Goal: Transaction & Acquisition: Purchase product/service

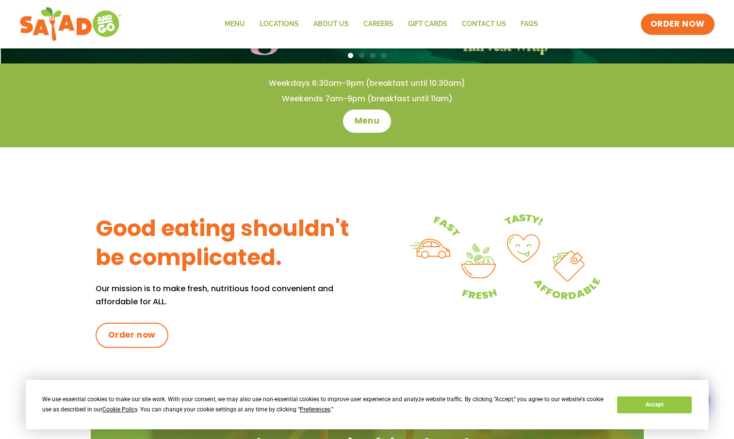
scroll to position [276, 0]
click at [358, 126] on span "Menu" at bounding box center [367, 120] width 28 height 13
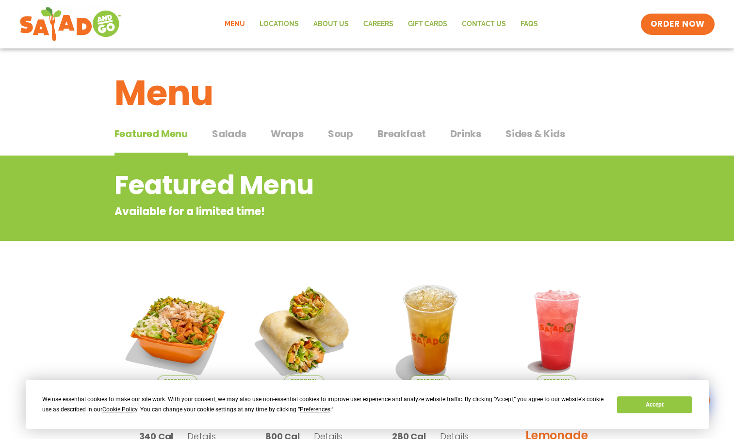
click at [233, 141] on button "Salads Salads" at bounding box center [229, 142] width 34 height 30
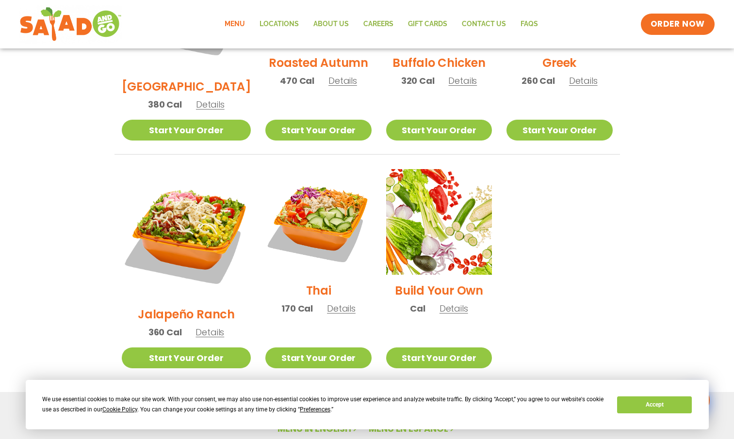
scroll to position [626, 0]
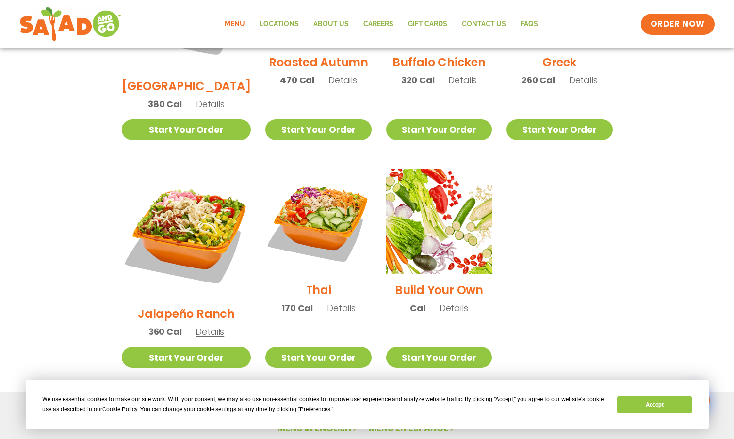
click at [328, 289] on div "Thai 170 Cal Details" at bounding box center [318, 246] width 106 height 155
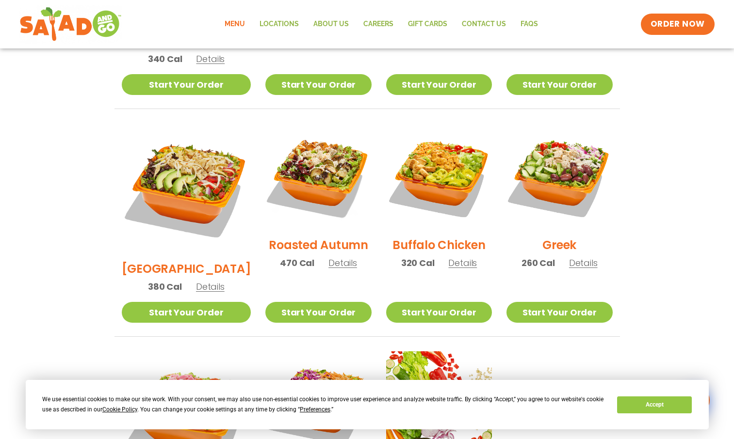
scroll to position [442, 0]
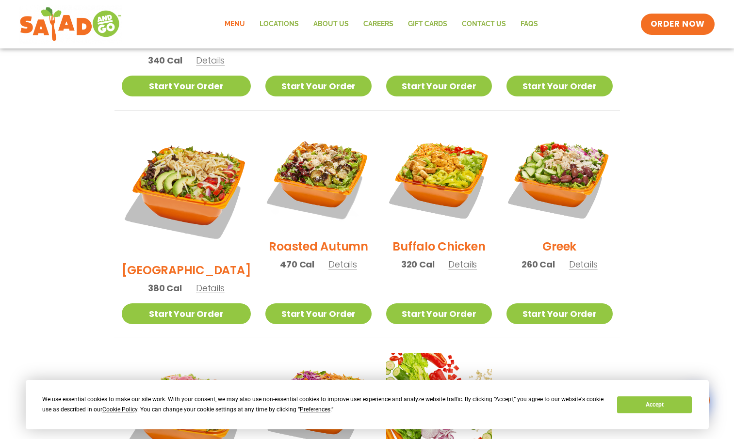
click at [202, 282] on span "Details" at bounding box center [210, 288] width 29 height 12
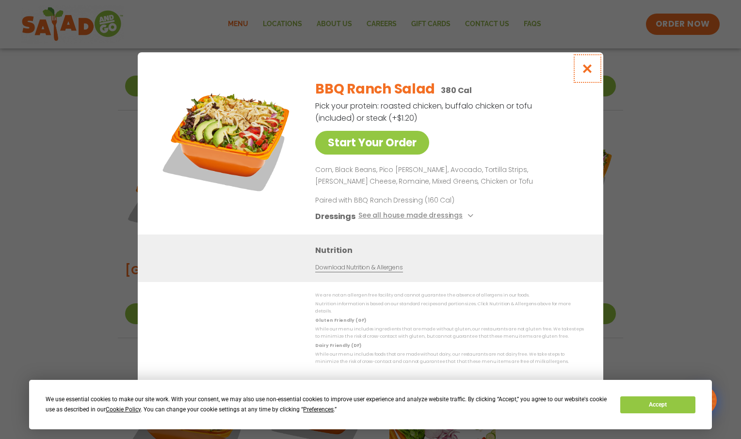
click at [588, 73] on icon "Close modal" at bounding box center [587, 69] width 12 height 10
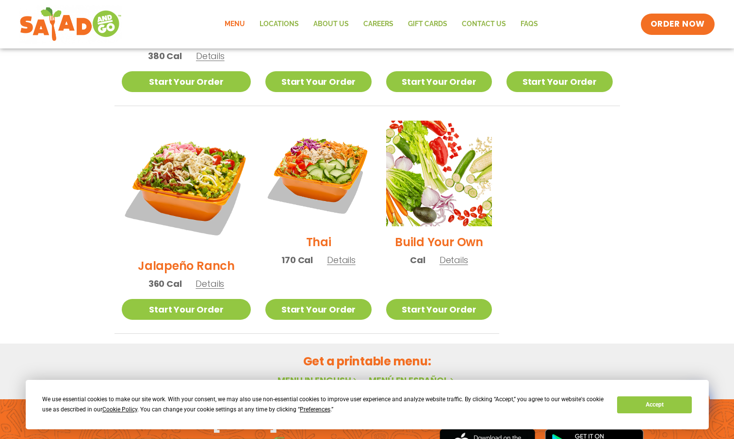
scroll to position [674, 0]
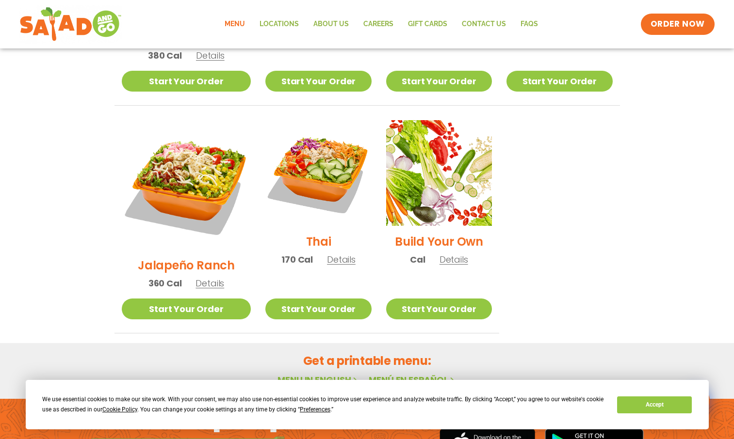
click at [329, 239] on div "Thai 170 Cal Details" at bounding box center [318, 197] width 106 height 155
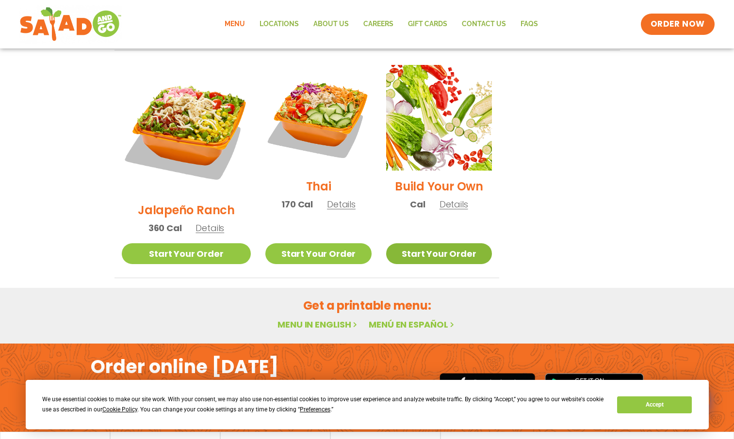
click at [436, 243] on link "Start Your Order" at bounding box center [439, 253] width 106 height 21
